Goal: Information Seeking & Learning: Learn about a topic

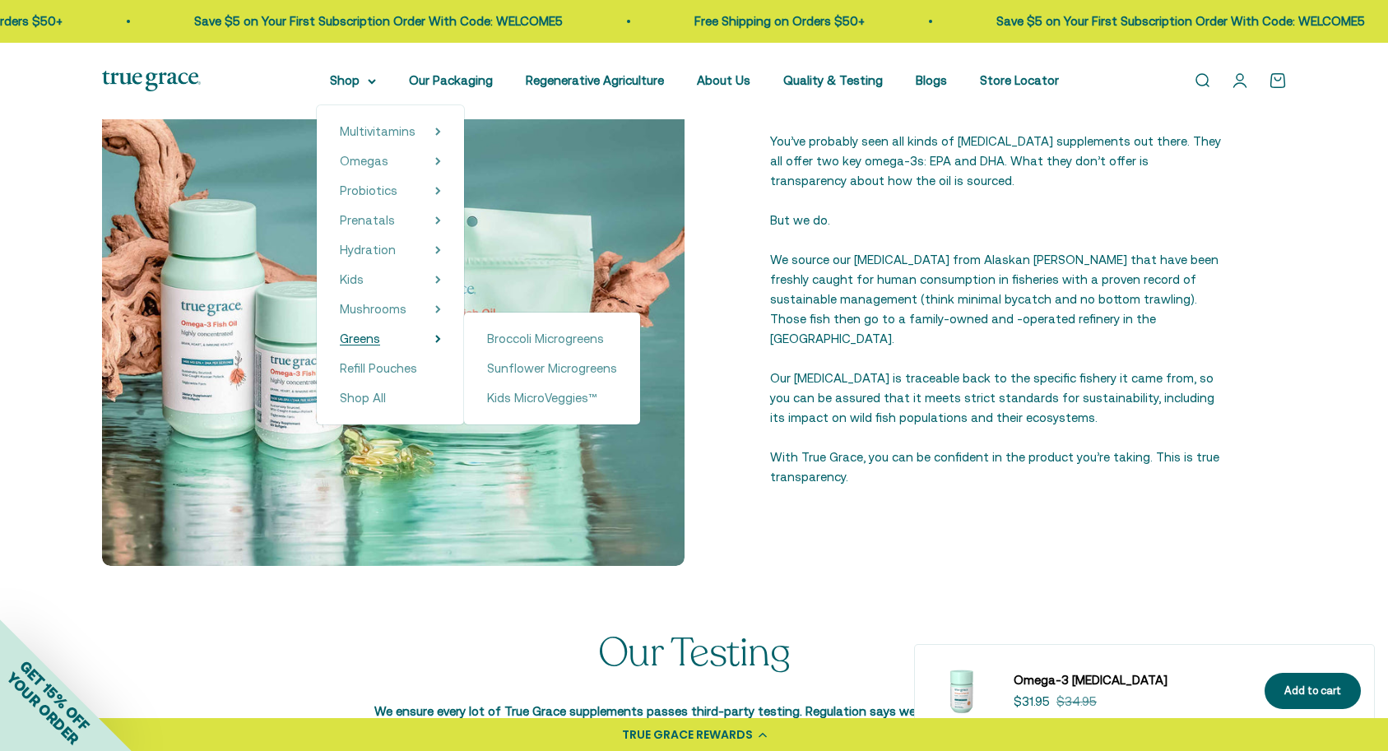
click at [363, 339] on span "Greens" at bounding box center [360, 339] width 40 height 14
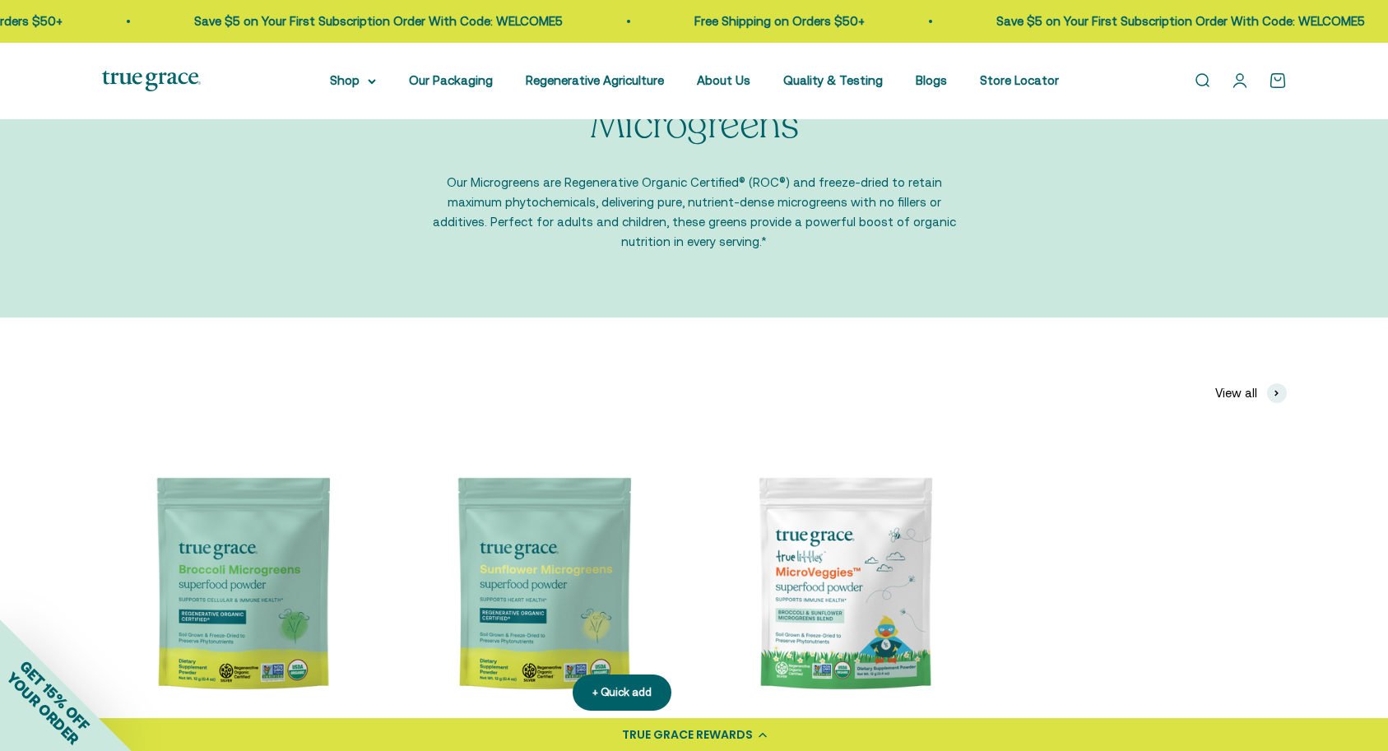
scroll to position [144, 0]
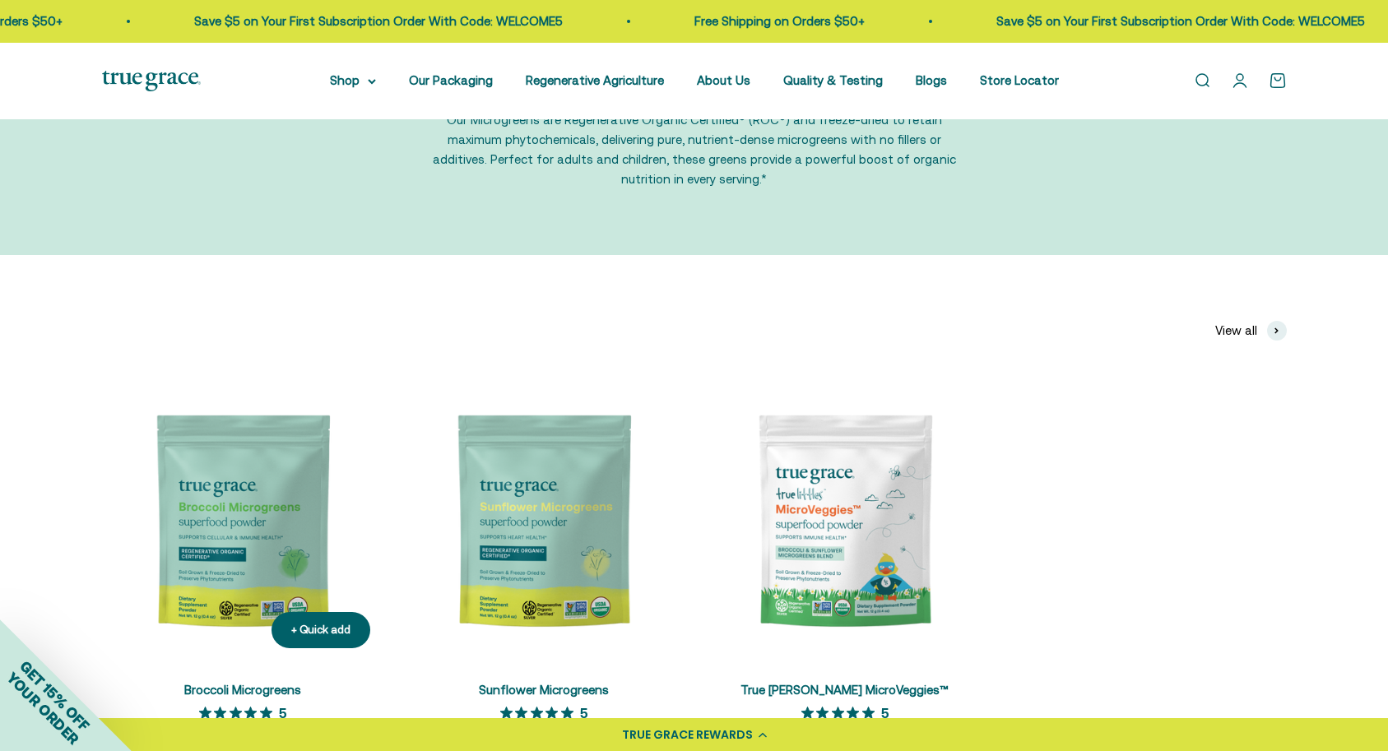
click at [233, 517] on img at bounding box center [242, 520] width 281 height 281
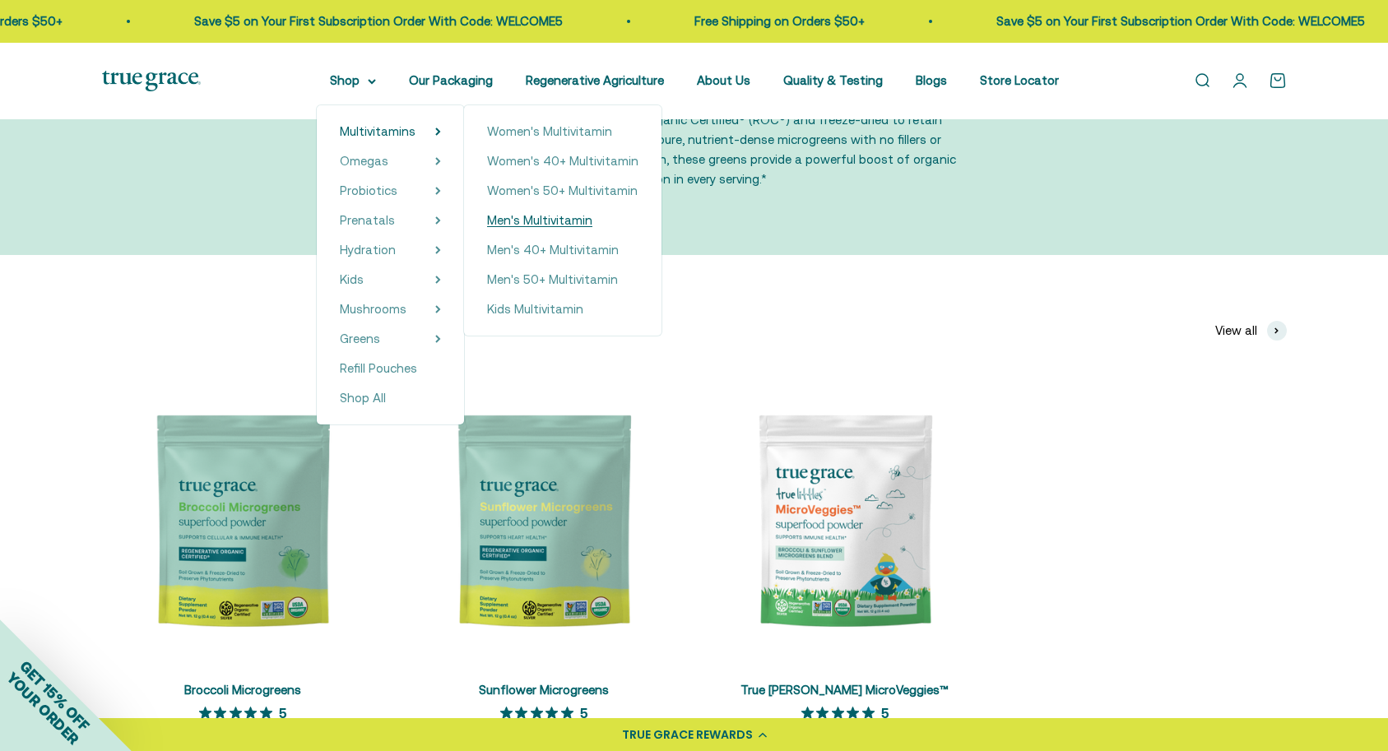
click at [518, 225] on span "Men's Multivitamin" at bounding box center [539, 220] width 105 height 14
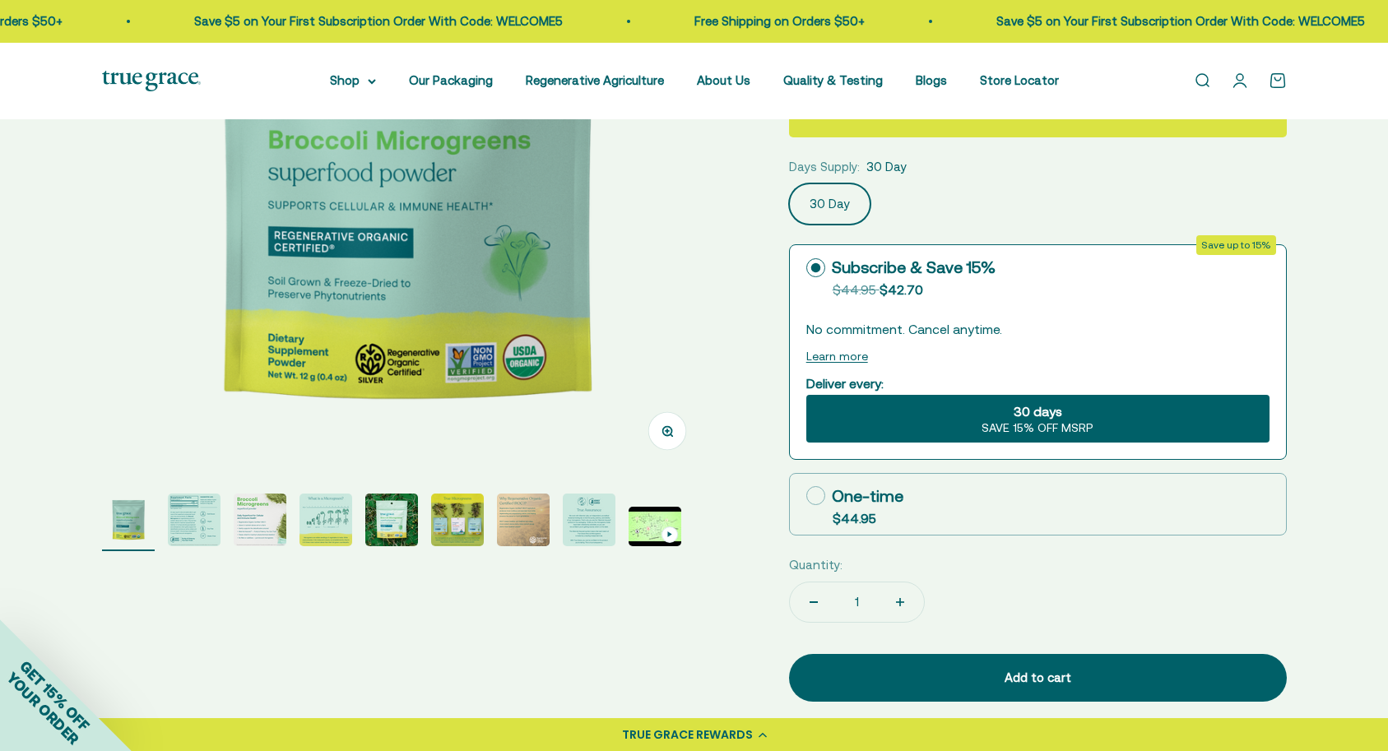
scroll to position [252, 0]
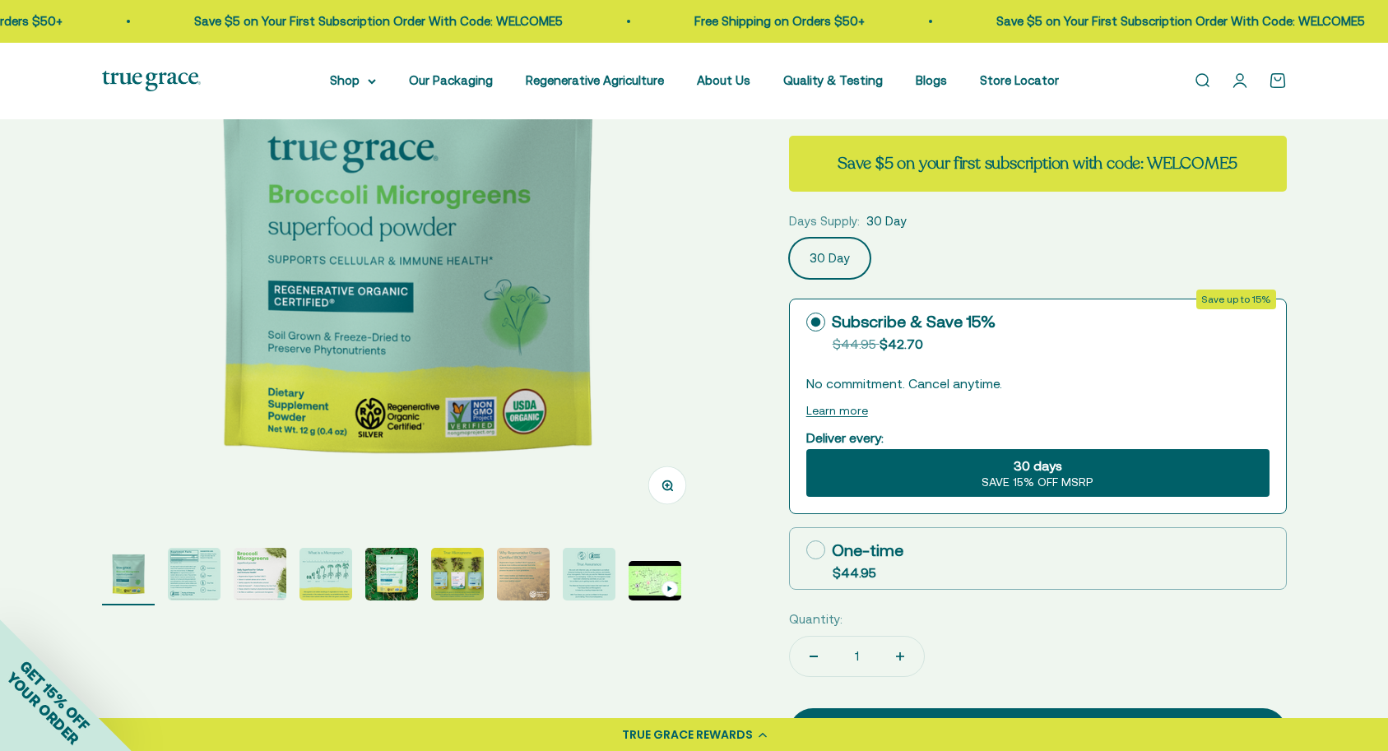
click at [313, 570] on img "Go to item 4" at bounding box center [326, 574] width 53 height 53
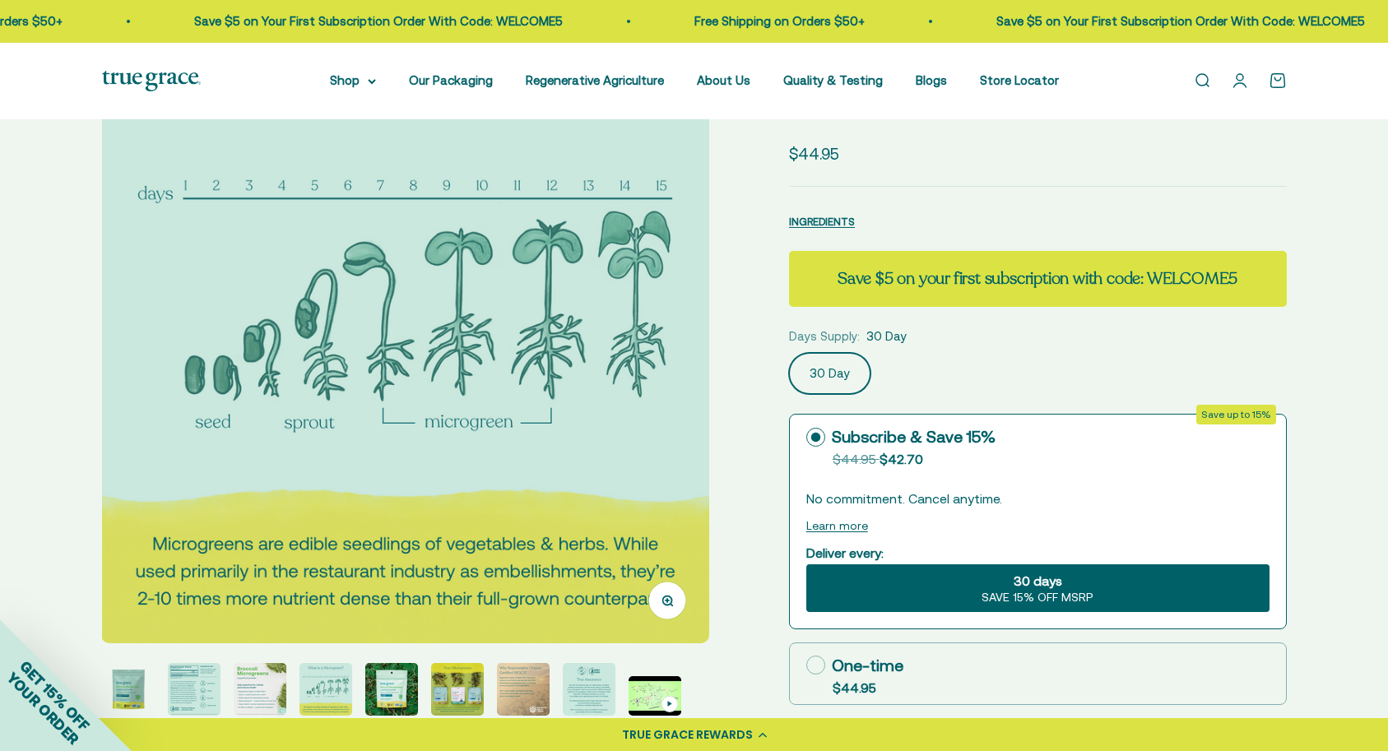
scroll to position [133, 0]
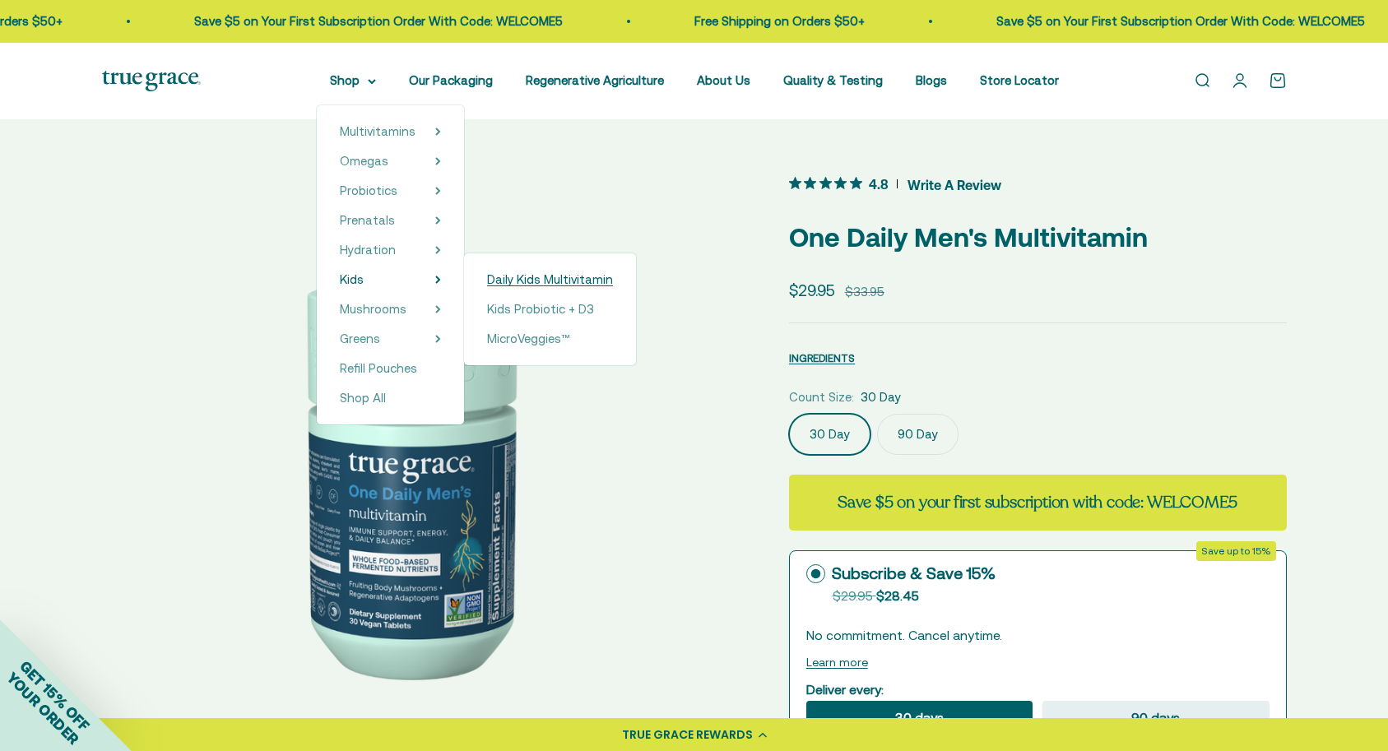
click at [537, 284] on span "Daily Kids Multivitamin" at bounding box center [550, 279] width 126 height 14
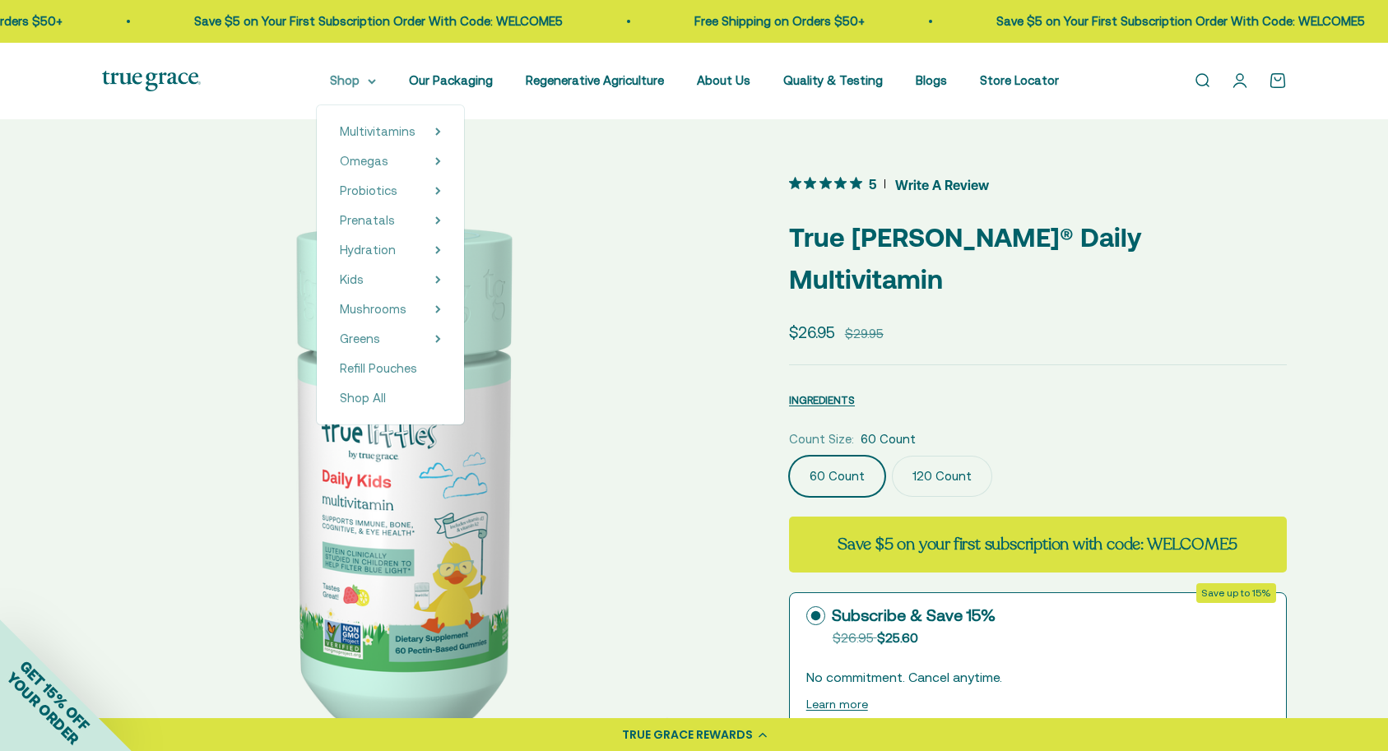
click at [362, 79] on summary "Shop" at bounding box center [353, 81] width 46 height 20
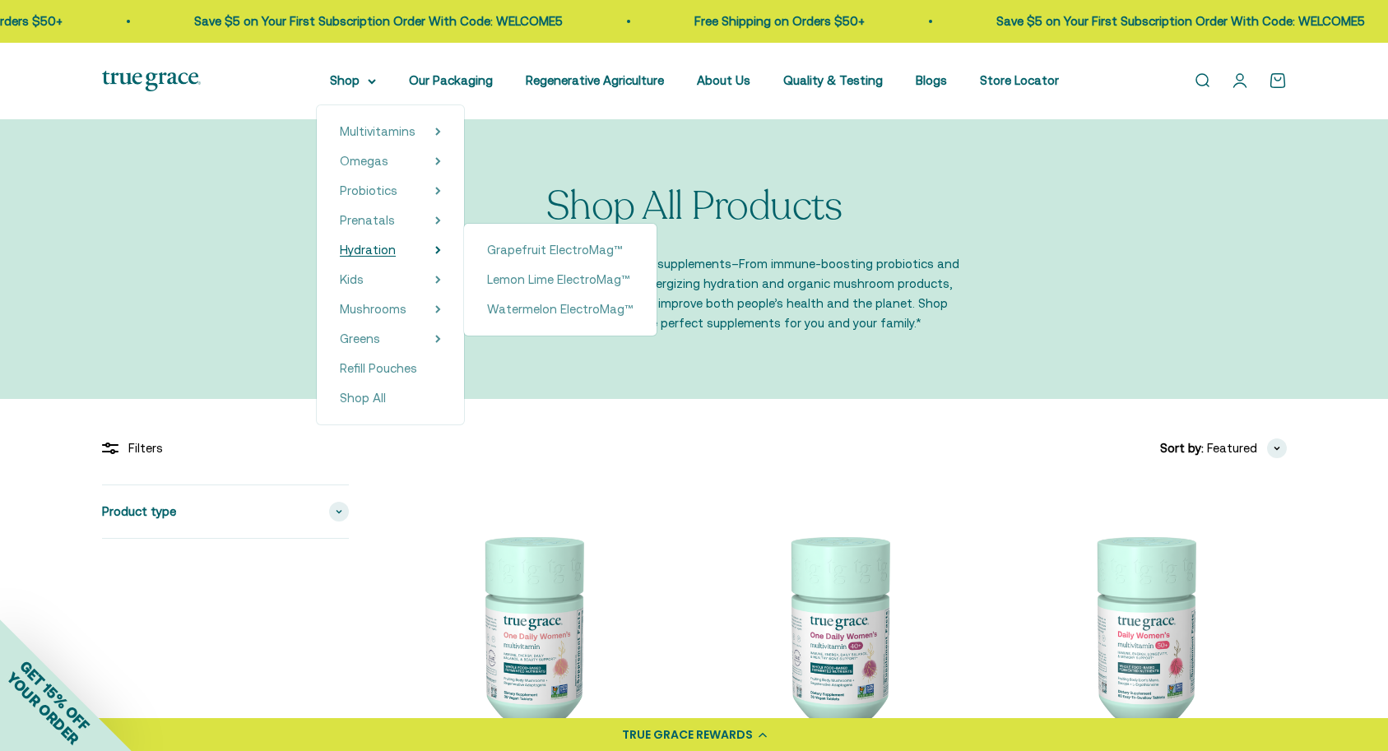
click at [371, 249] on span "Hydration" at bounding box center [368, 250] width 56 height 14
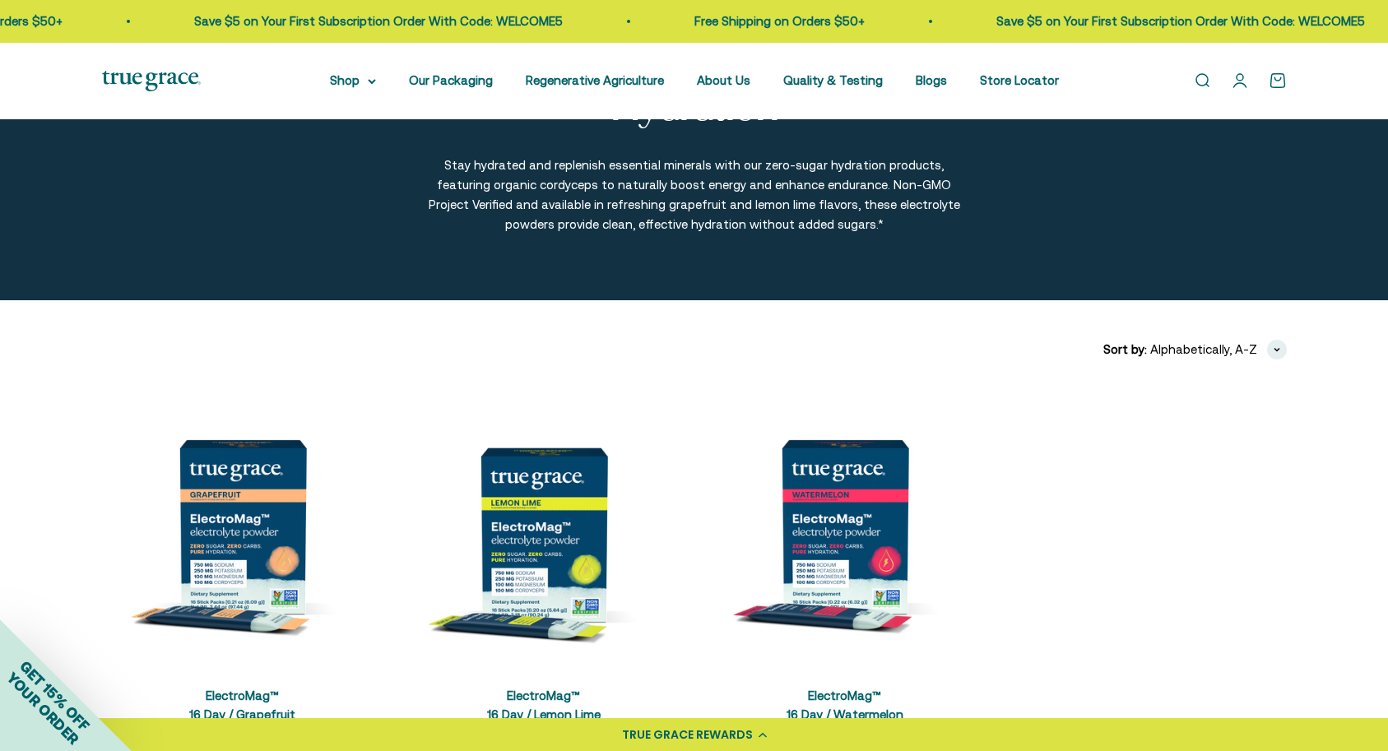
scroll to position [363, 0]
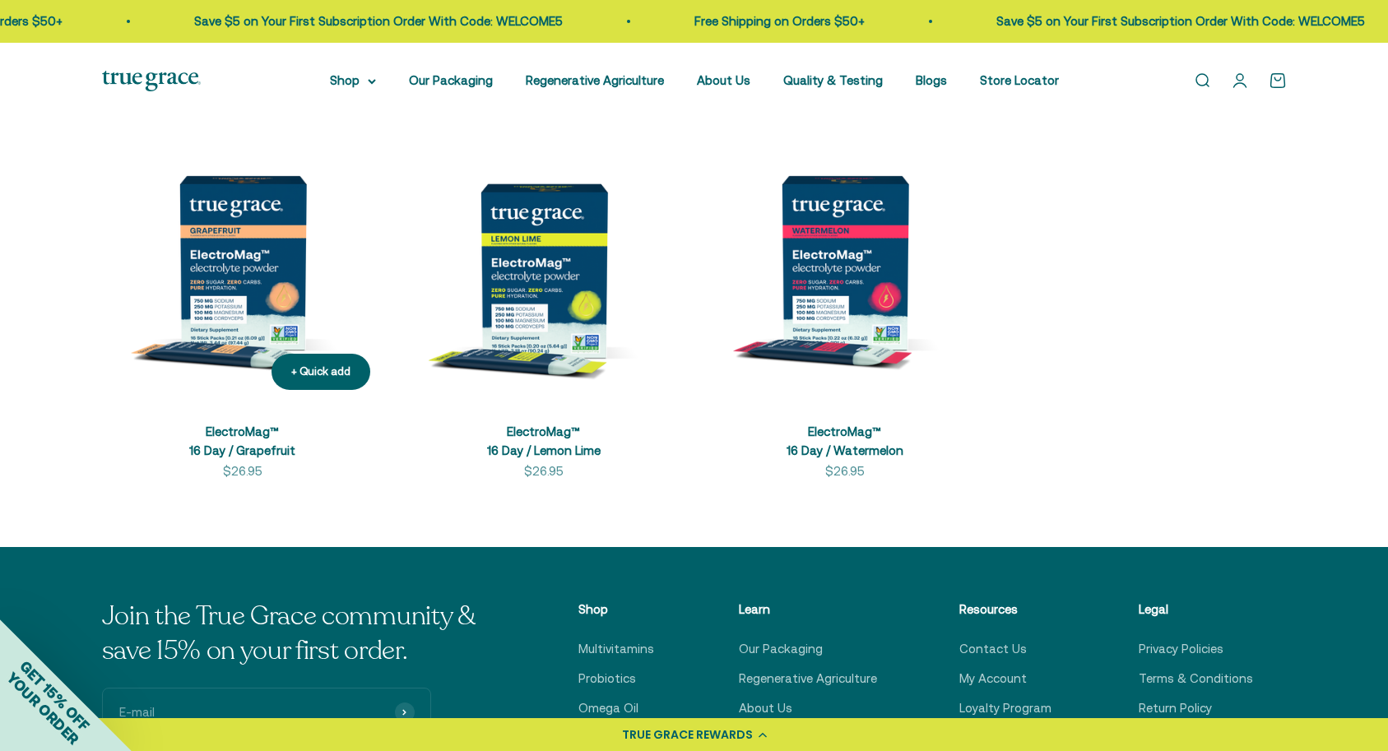
click at [227, 253] on img at bounding box center [242, 262] width 281 height 281
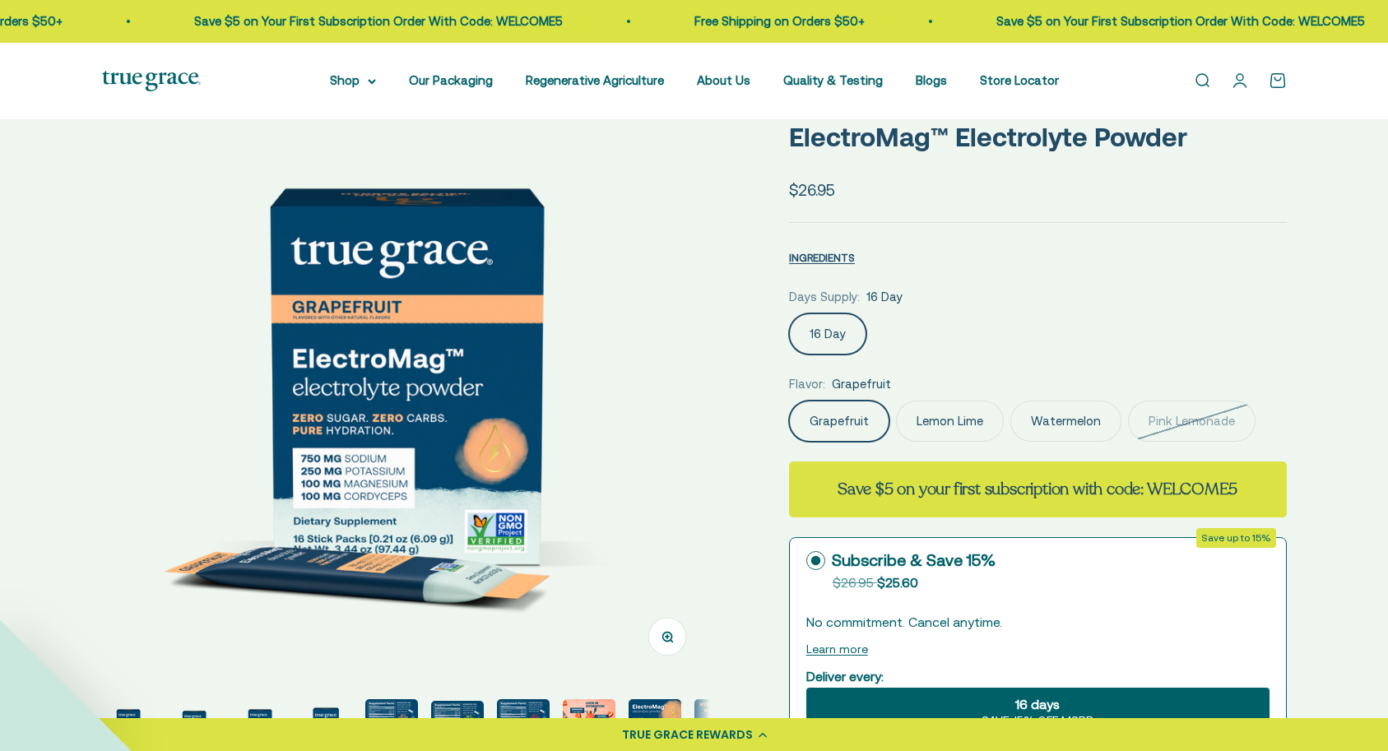
scroll to position [319, 0]
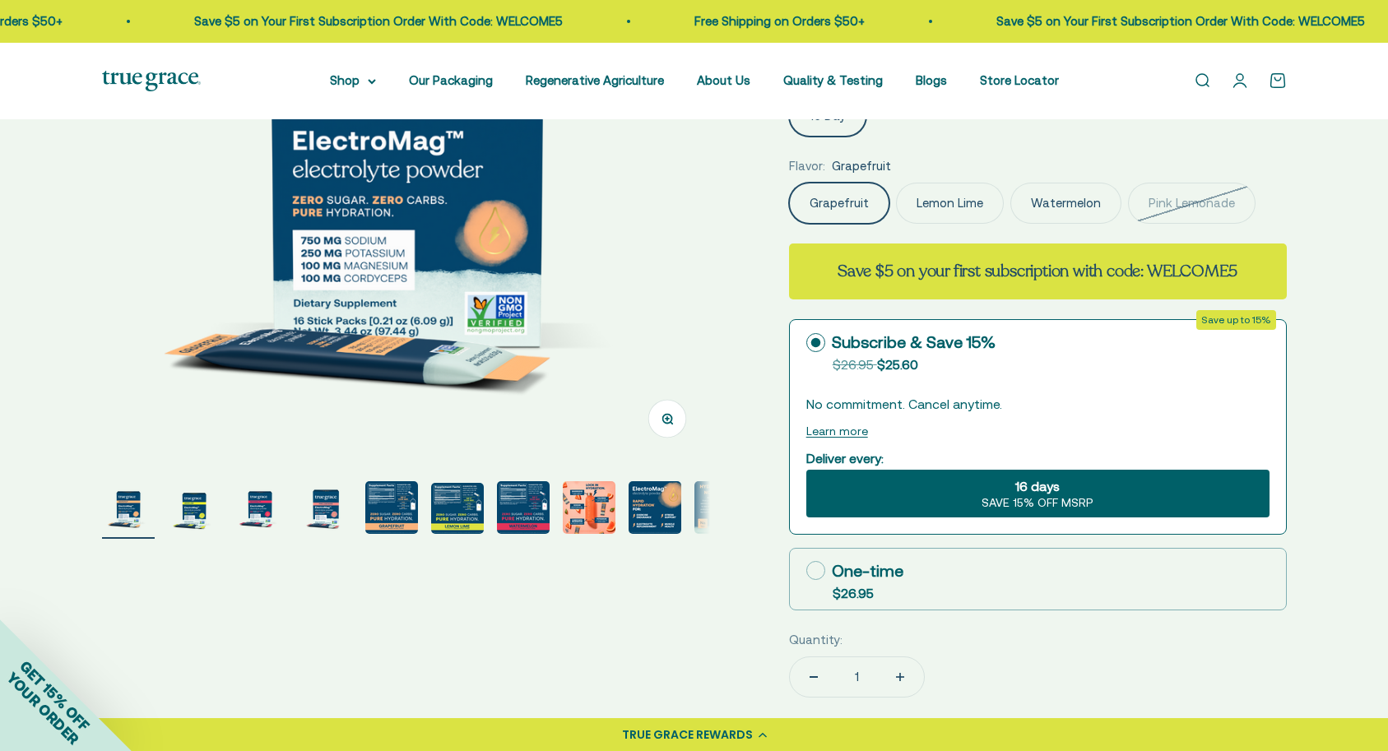
click at [393, 508] on img "Go to item 5" at bounding box center [391, 507] width 53 height 53
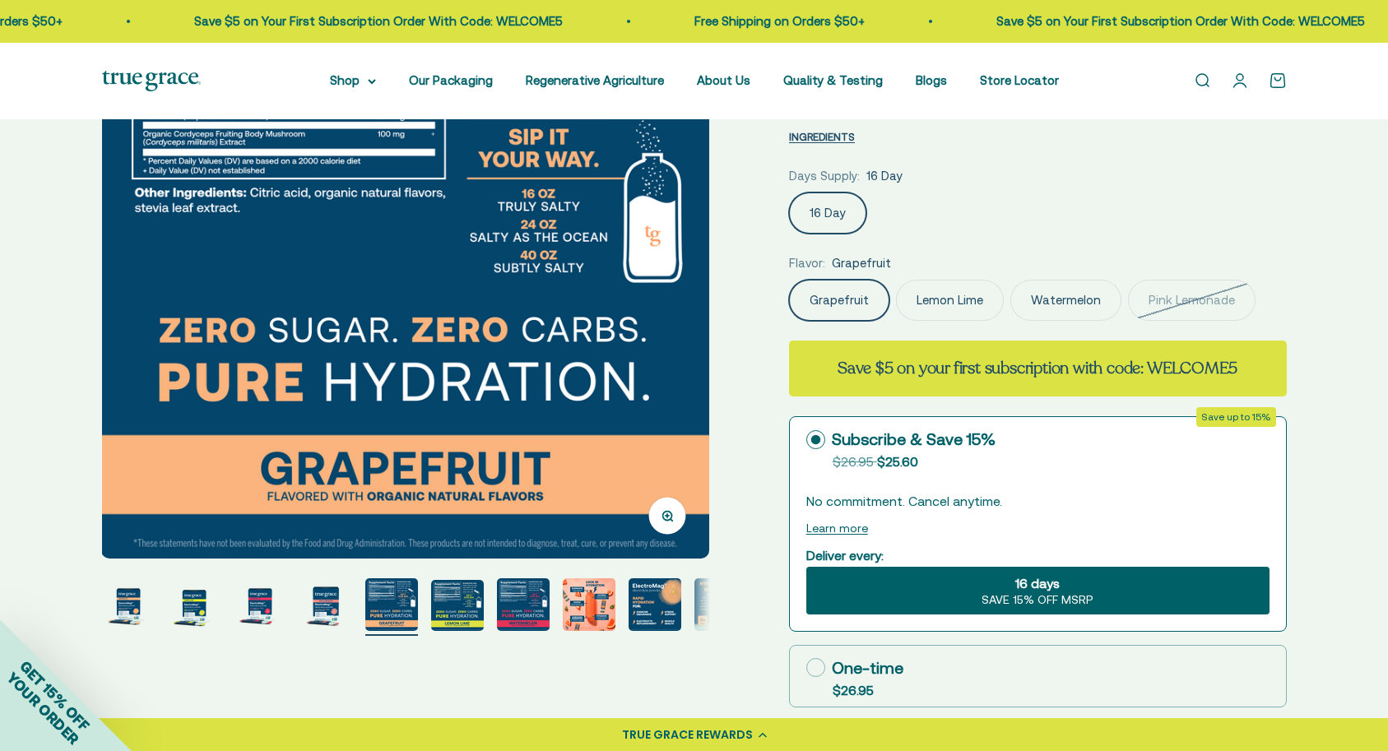
scroll to position [153, 0]
